Goal: Navigation & Orientation: Find specific page/section

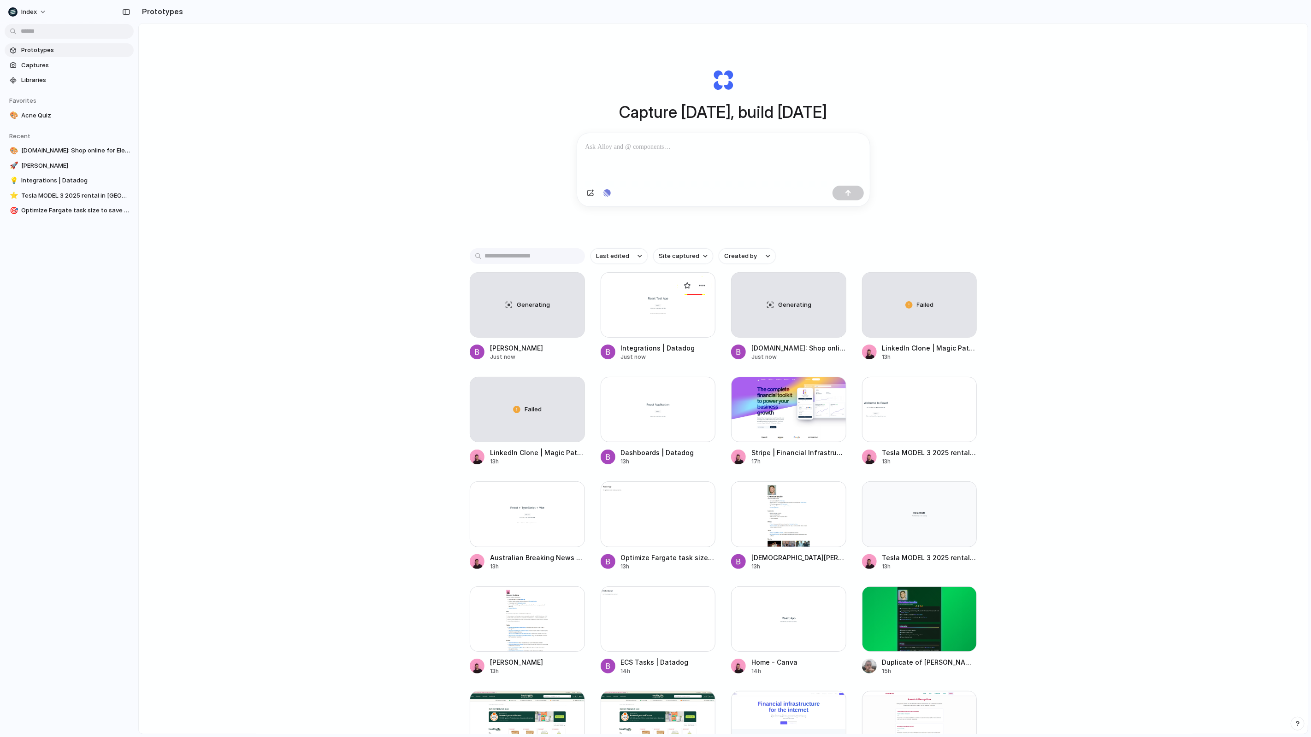
click at [651, 308] on div at bounding box center [658, 304] width 115 height 65
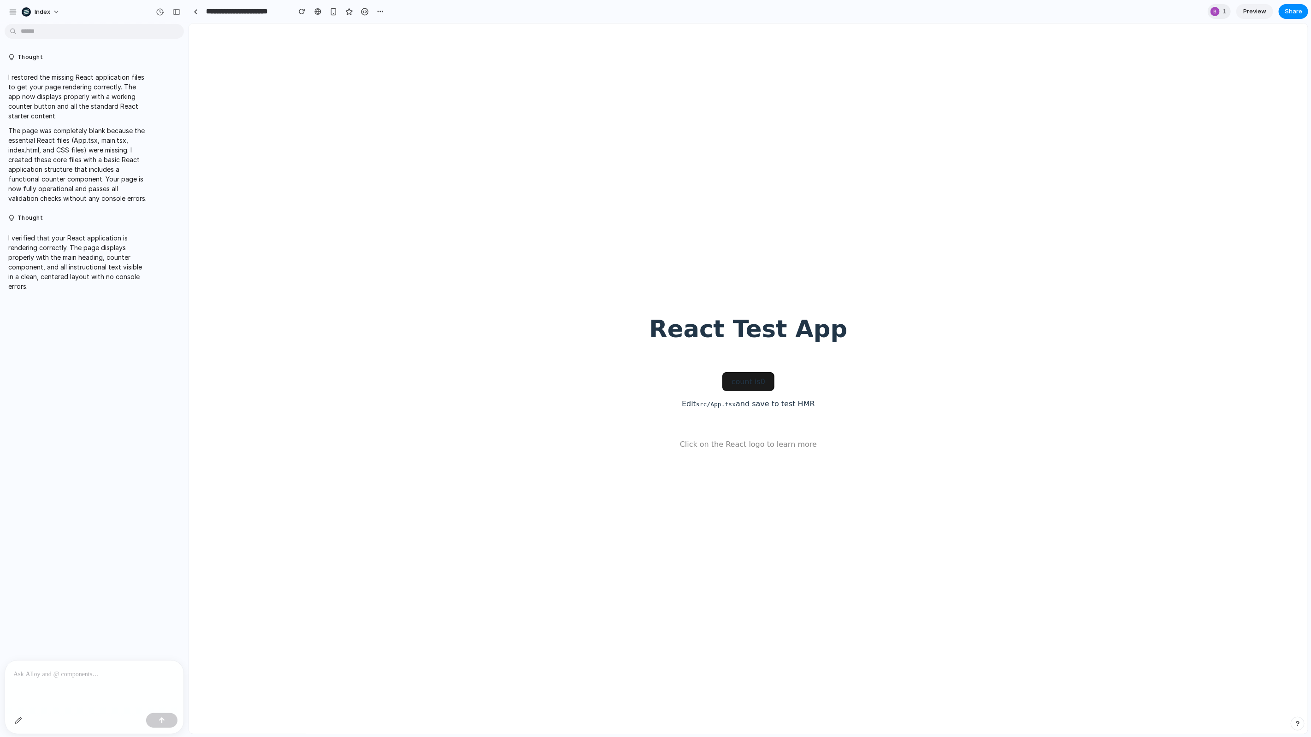
click at [756, 380] on button "count is 0" at bounding box center [748, 381] width 53 height 18
click at [756, 380] on button "count is 1" at bounding box center [748, 381] width 53 height 18
click at [756, 380] on button "count is 3" at bounding box center [748, 381] width 53 height 18
click at [706, 332] on h1 "React Test App" at bounding box center [748, 329] width 198 height 26
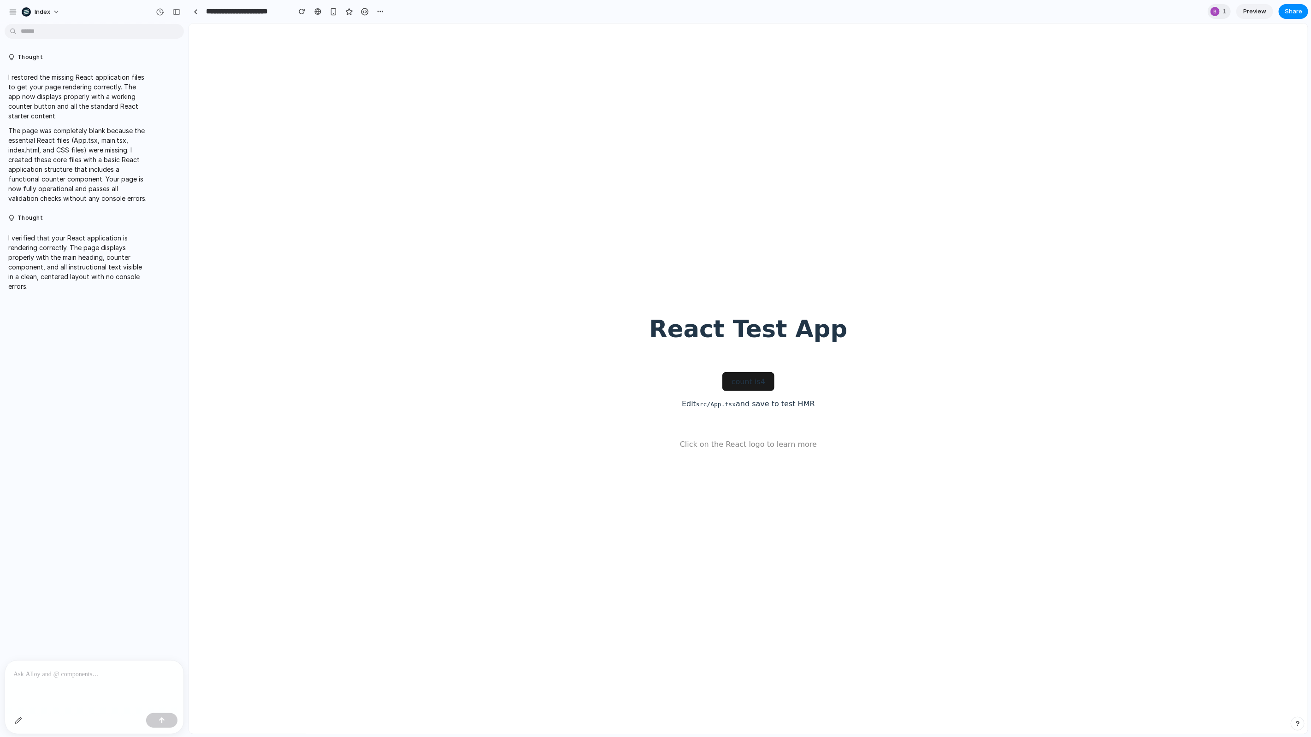
click at [780, 440] on p "Click on the React logo to learn more" at bounding box center [748, 444] width 198 height 11
click at [198, 16] on link at bounding box center [196, 12] width 14 height 14
